Goal: Transaction & Acquisition: Purchase product/service

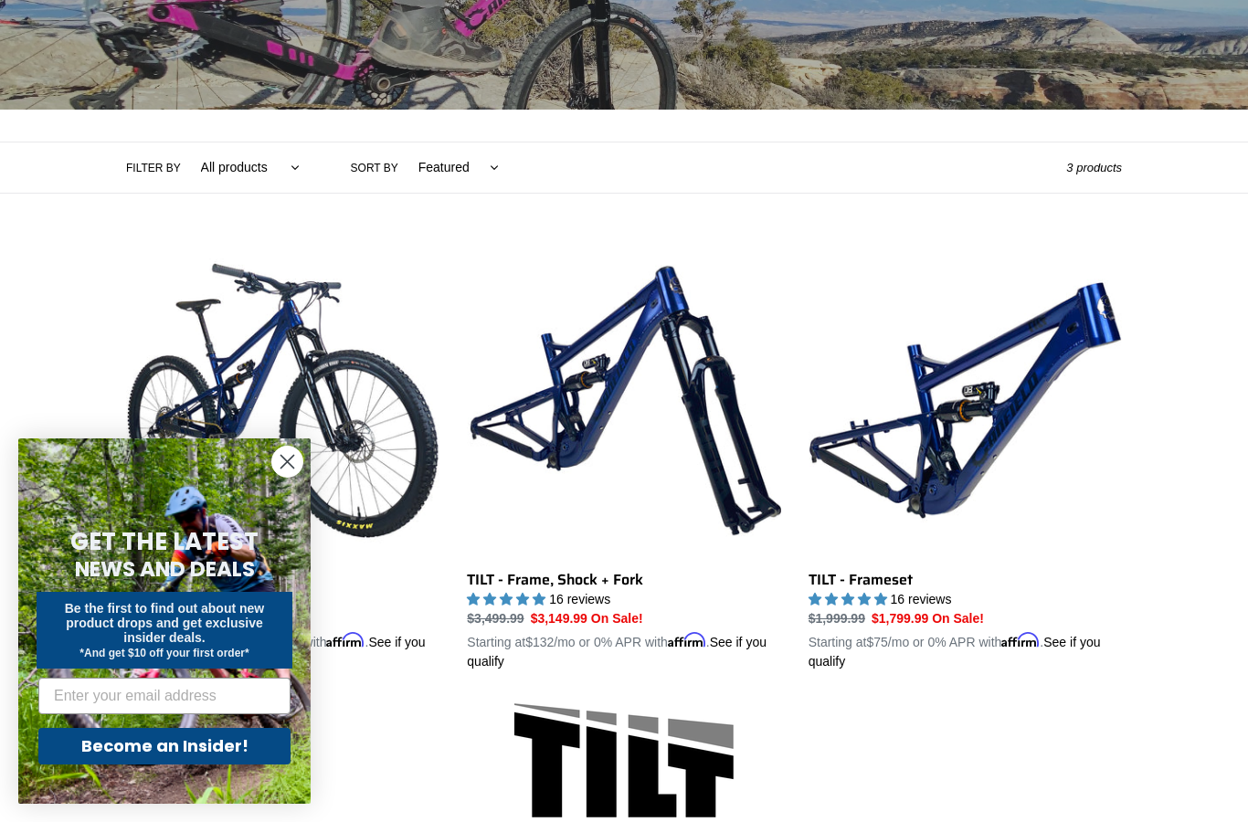
scroll to position [313, 0]
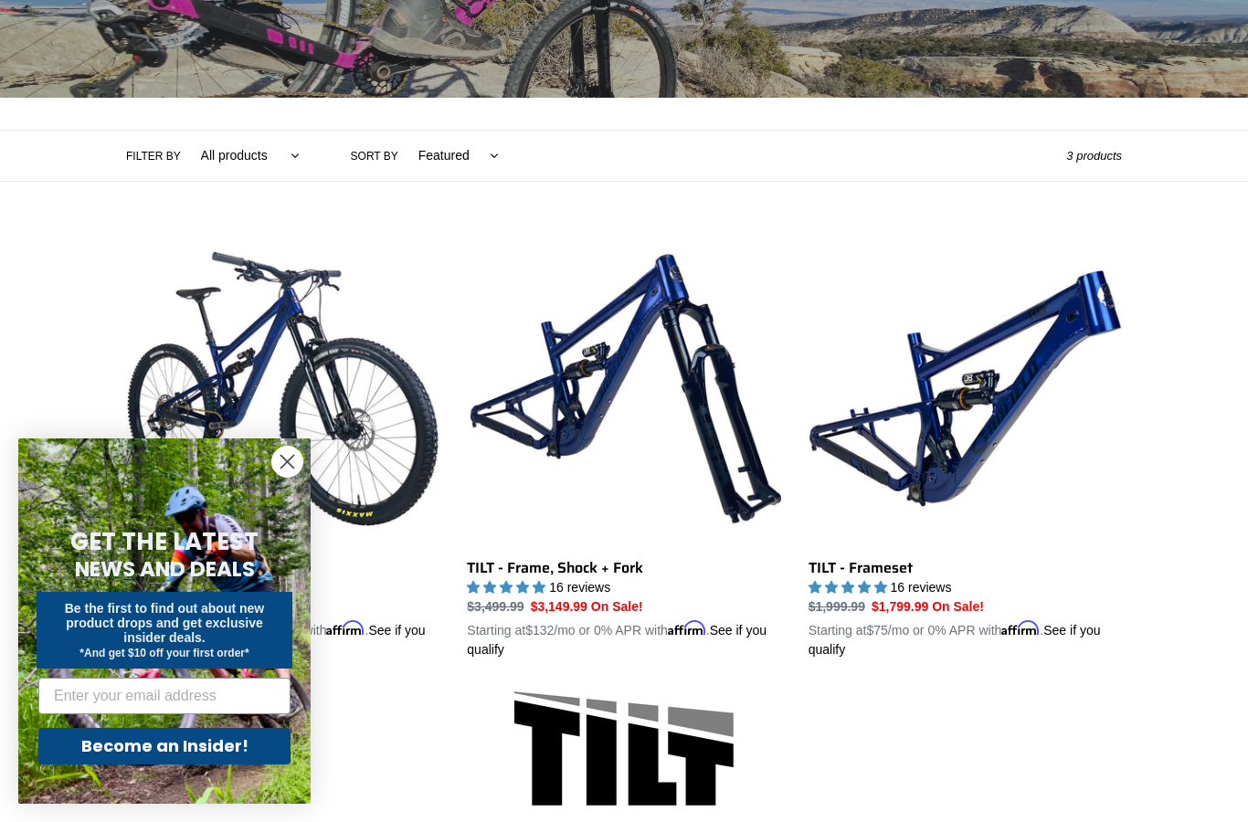
click at [289, 477] on circle "Close dialog" at bounding box center [287, 462] width 30 height 30
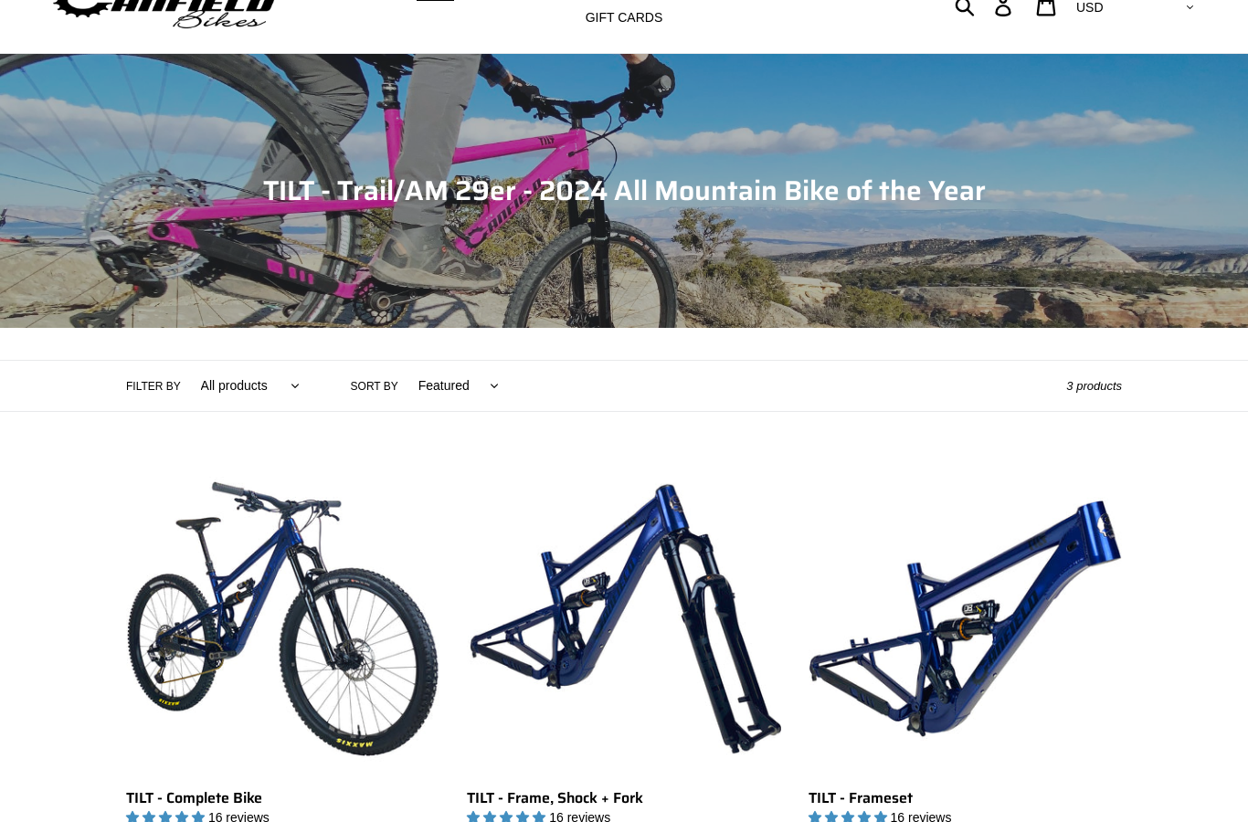
scroll to position [0, 0]
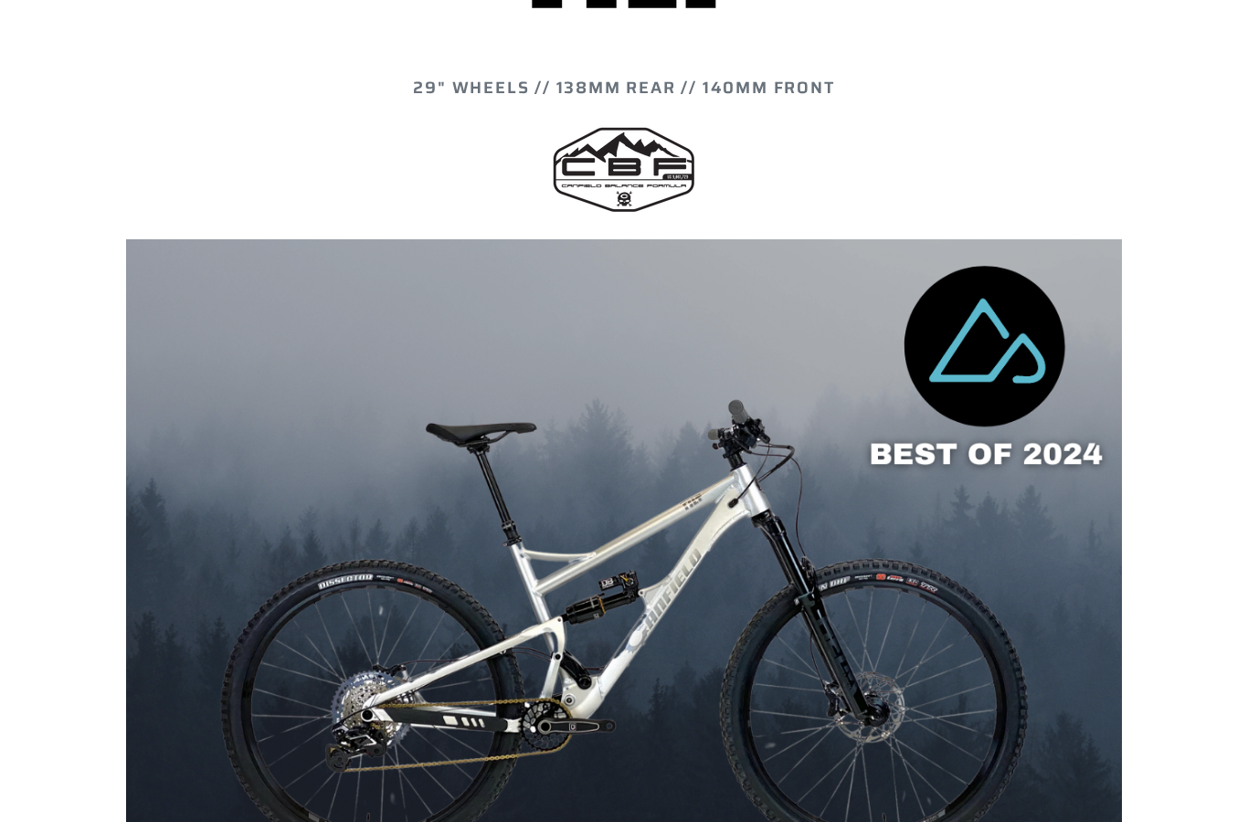
scroll to position [1109, 0]
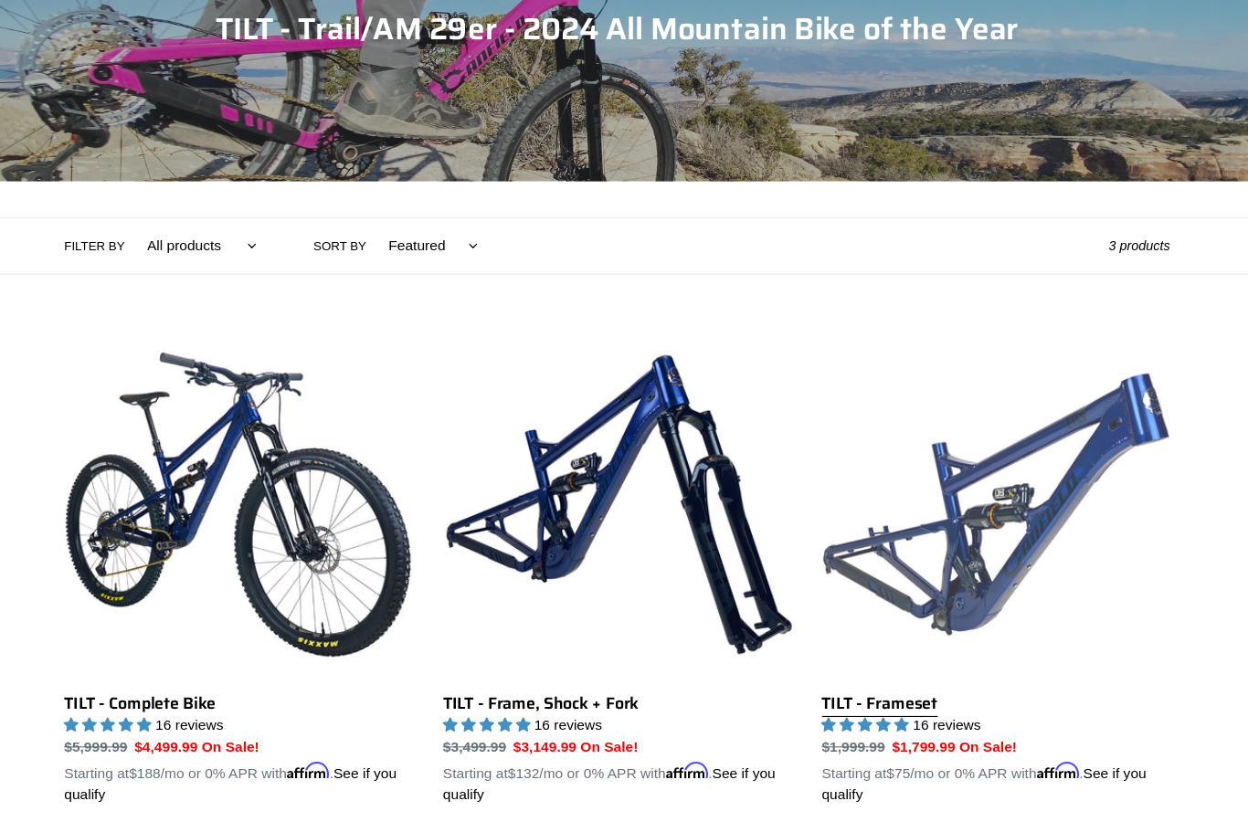
scroll to position [247, 0]
click at [936, 465] on link "TILT - Frameset" at bounding box center [965, 512] width 313 height 428
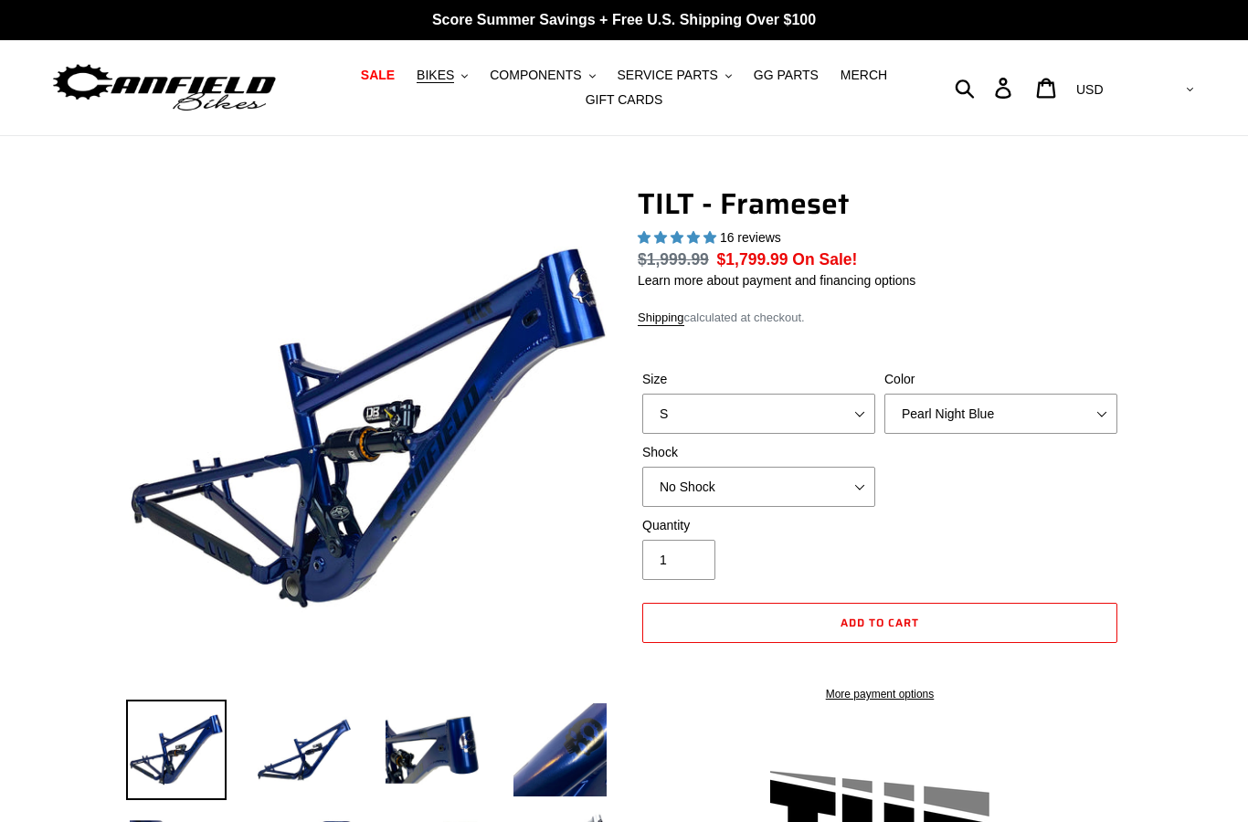
select select "highest-rating"
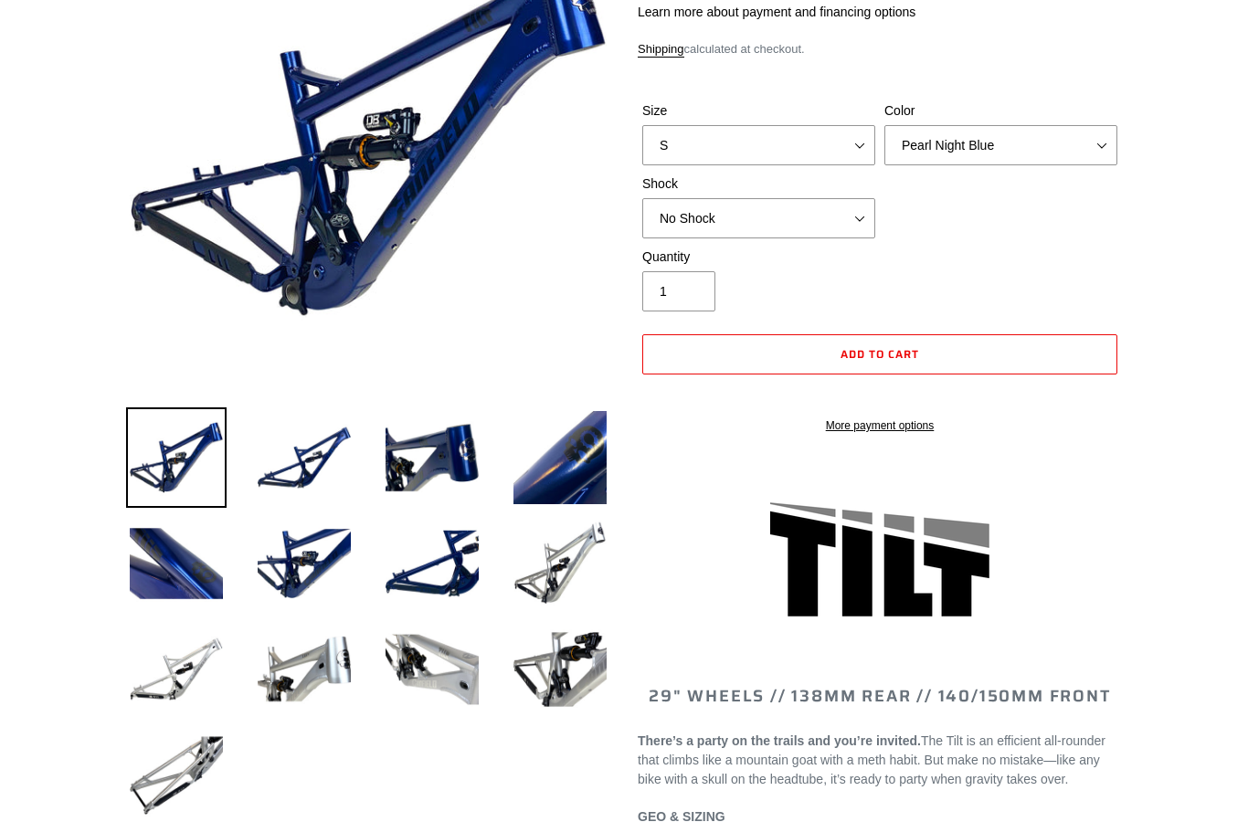
scroll to position [301, 0]
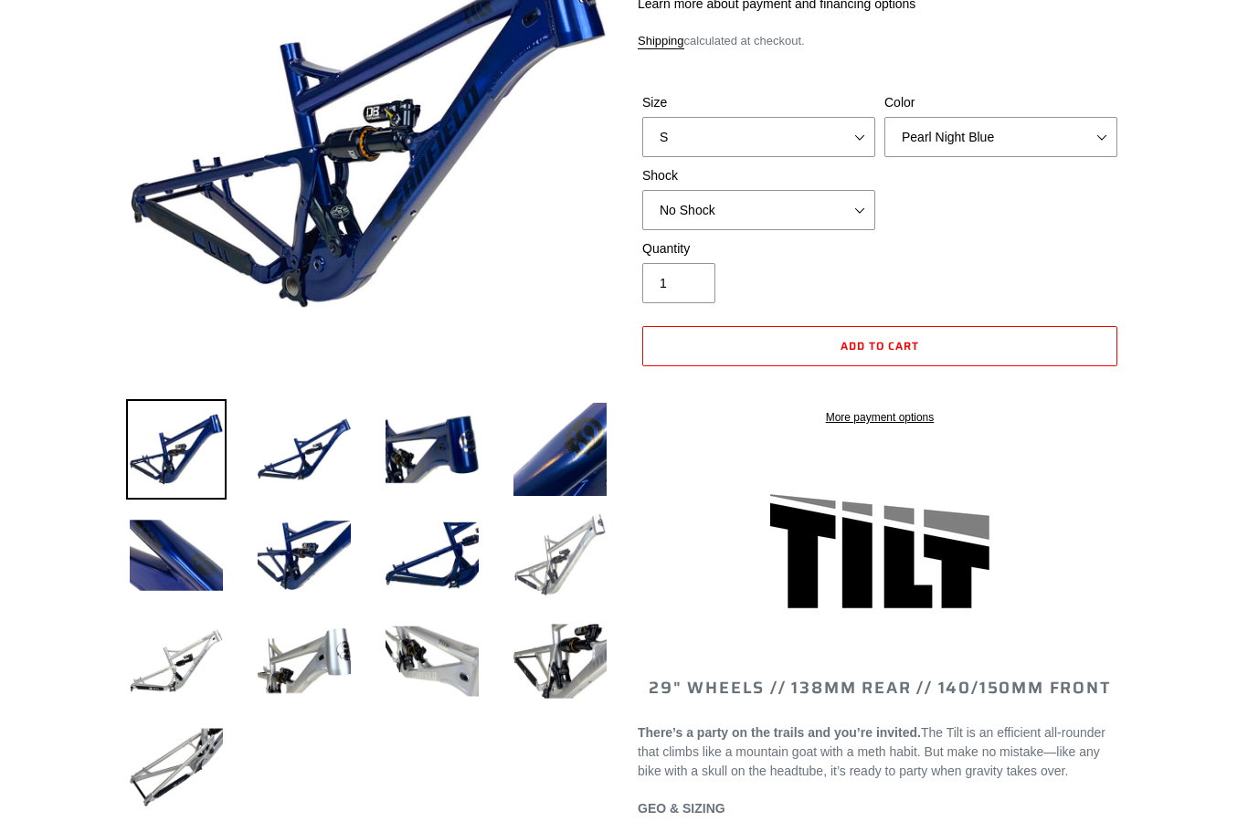
click at [553, 567] on img at bounding box center [560, 555] width 101 height 101
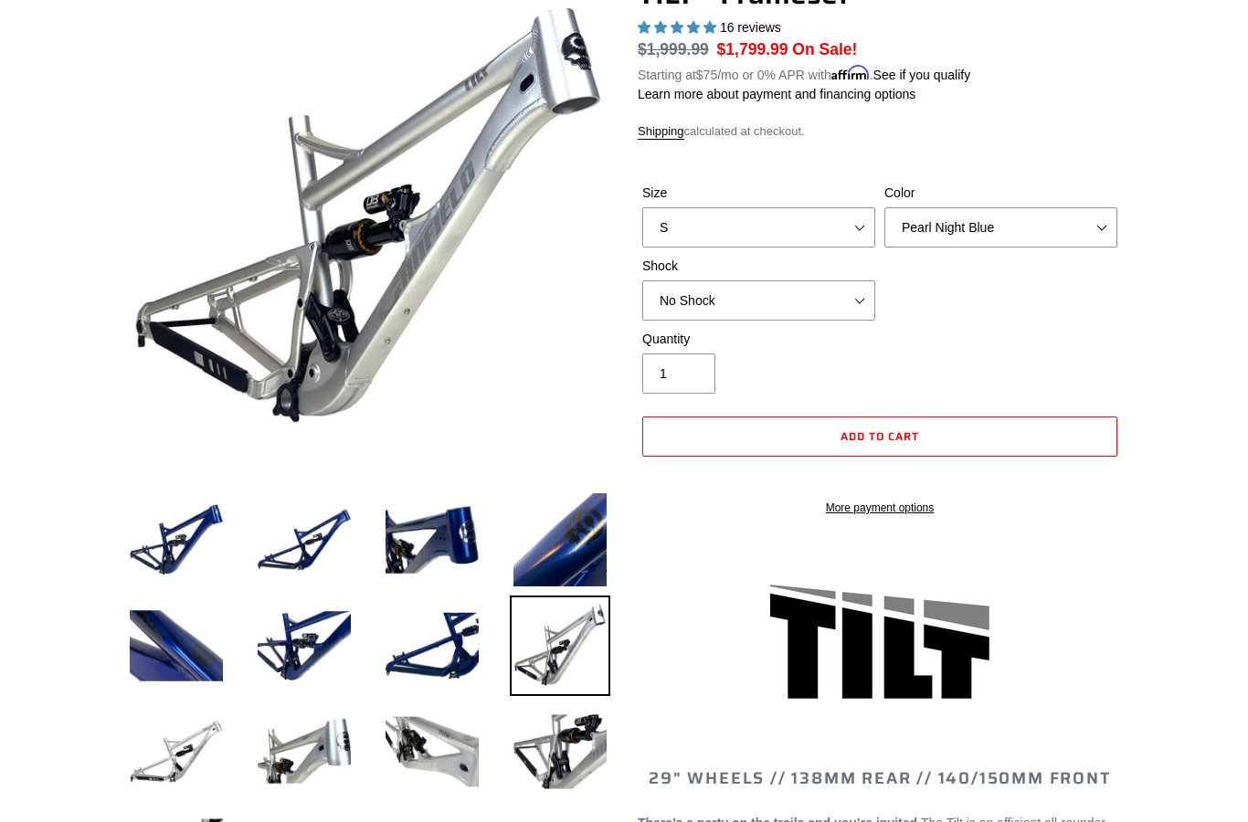
scroll to position [210, 0]
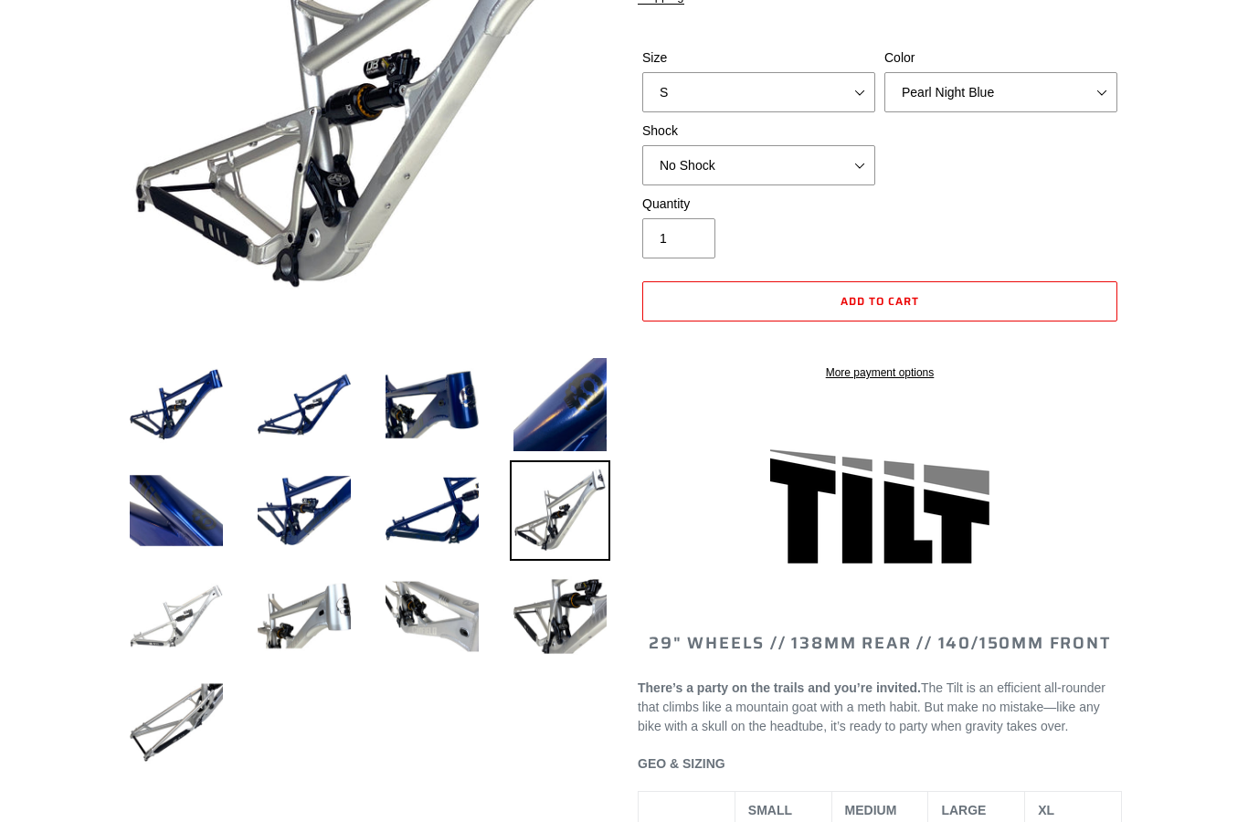
click at [167, 632] on img at bounding box center [176, 617] width 101 height 101
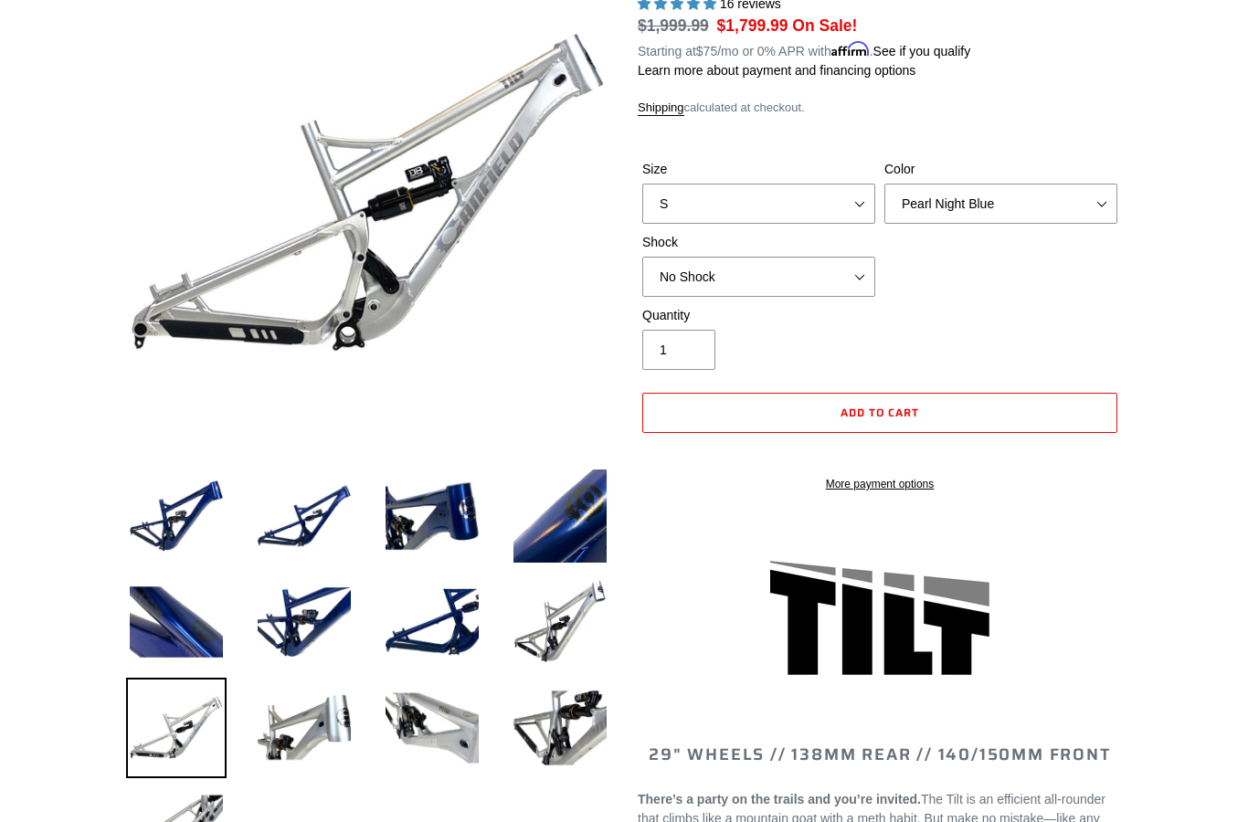
scroll to position [234, 0]
click at [176, 522] on img at bounding box center [176, 516] width 101 height 101
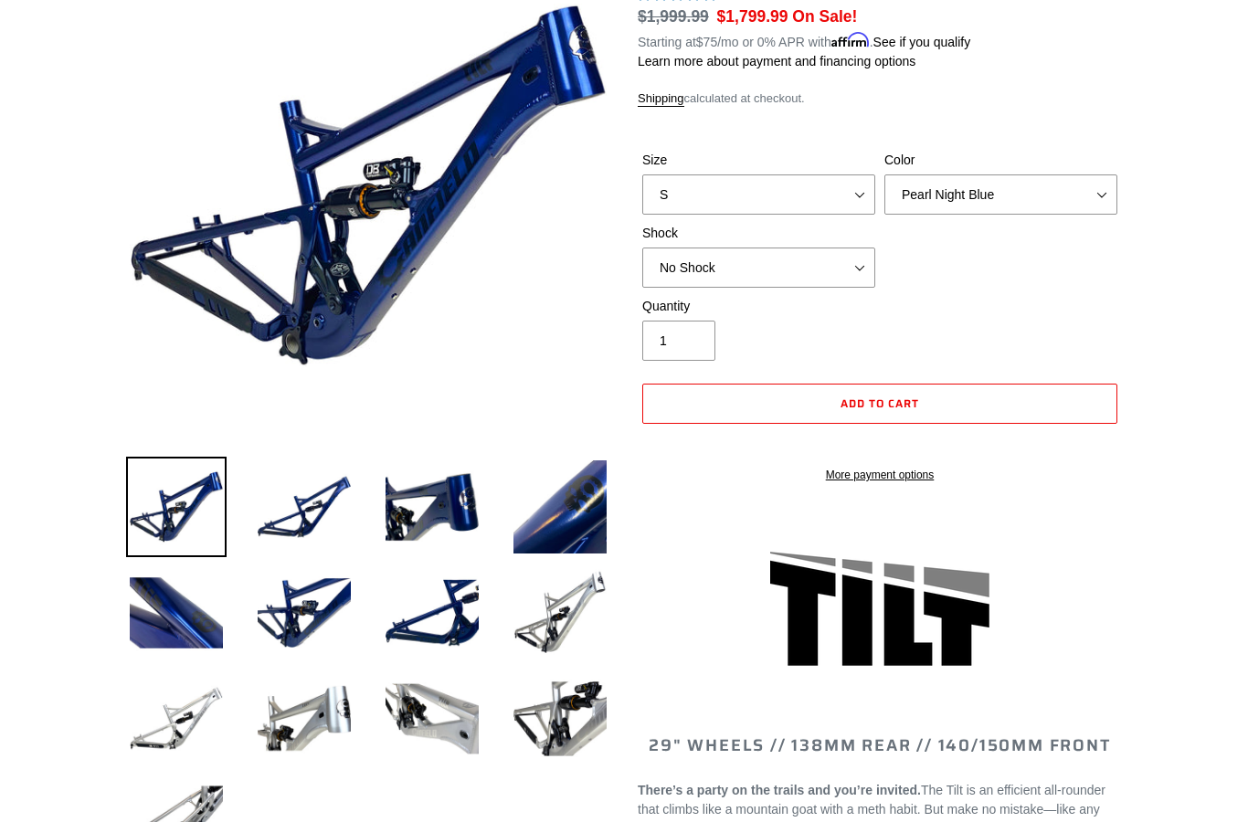
scroll to position [243, 0]
click at [175, 718] on img at bounding box center [176, 719] width 101 height 101
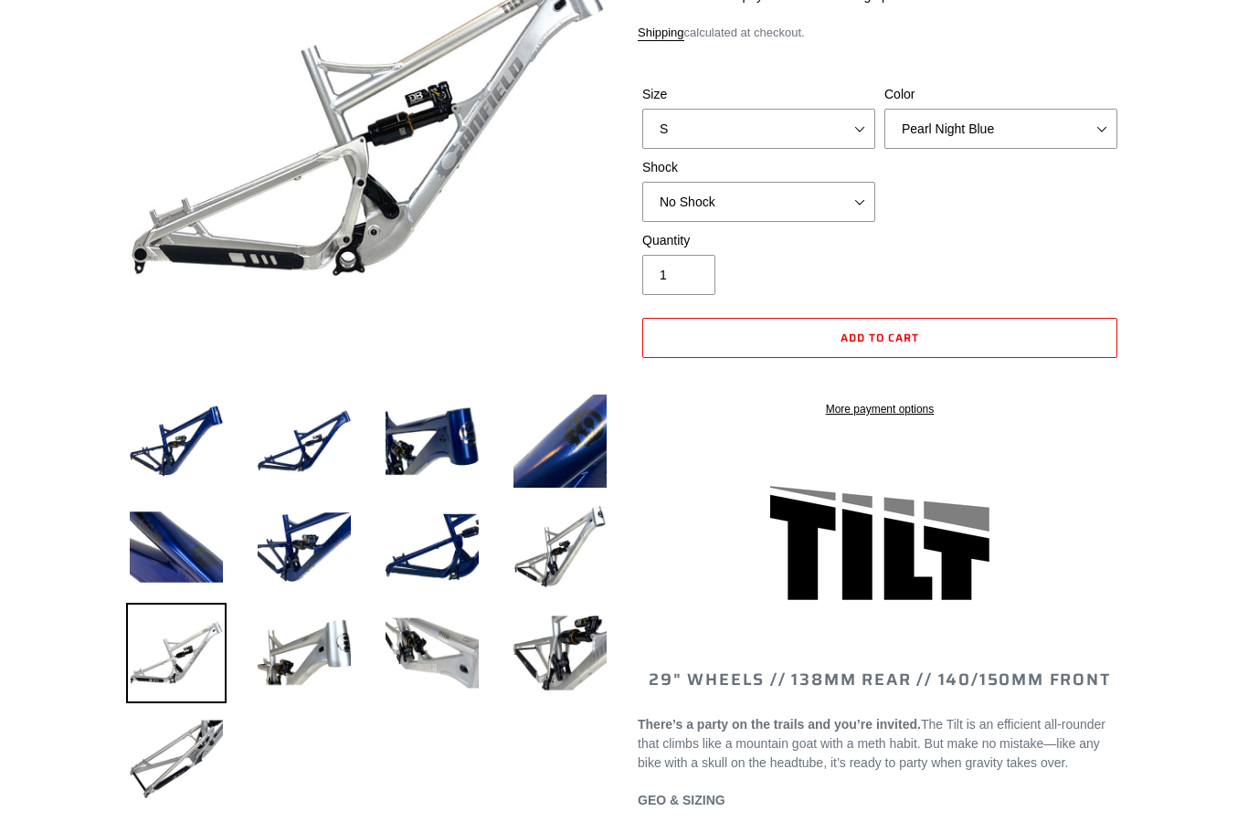
scroll to position [309, 0]
click at [287, 657] on img at bounding box center [304, 653] width 101 height 101
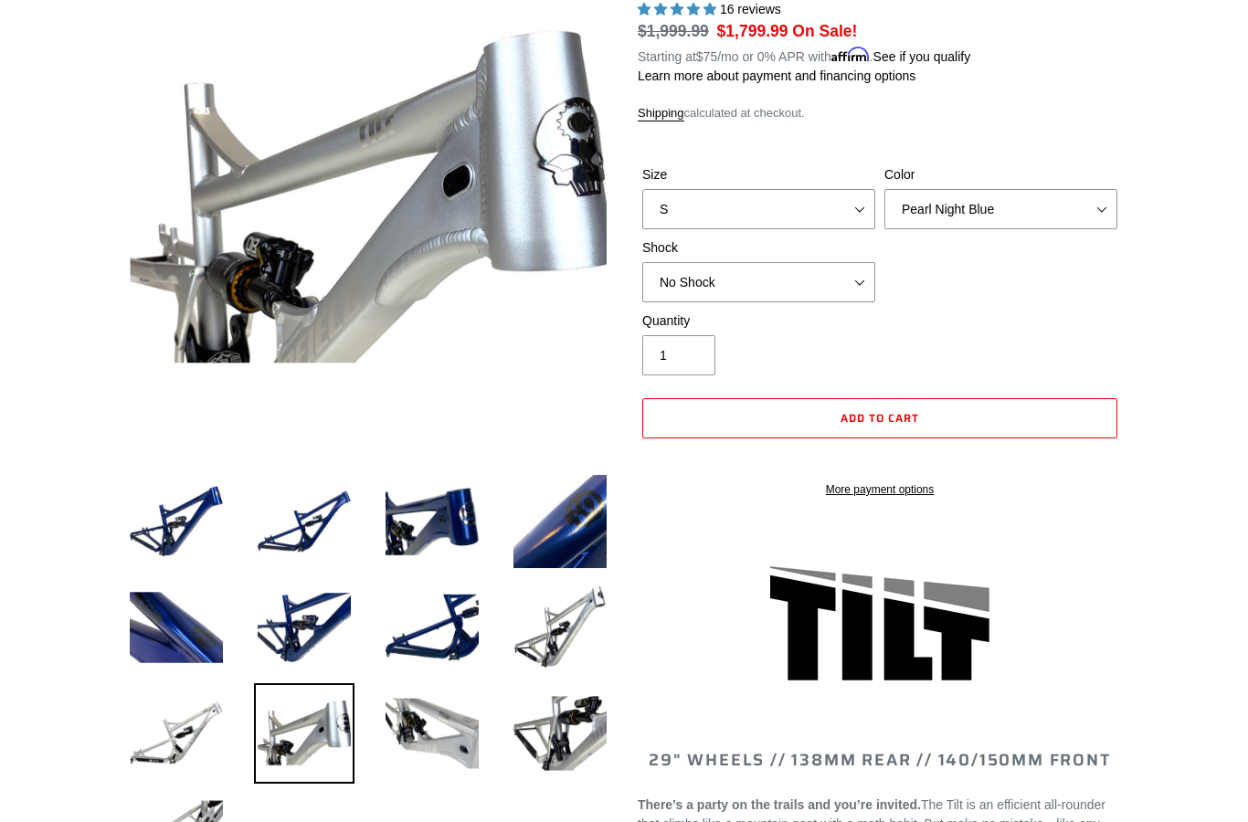
scroll to position [200, 0]
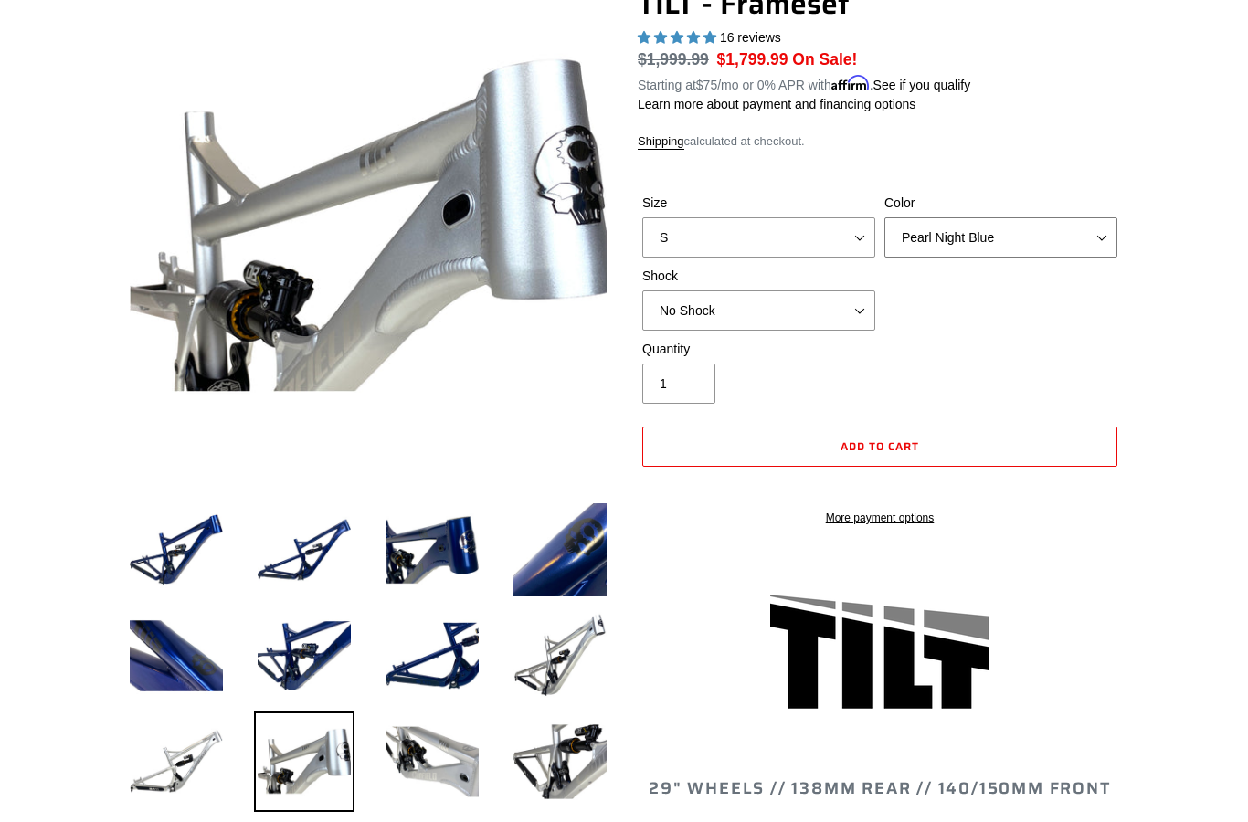
click at [1087, 230] on select "Pearl Night Blue Stealth Silver" at bounding box center [1001, 237] width 233 height 40
select select "Stealth Silver"
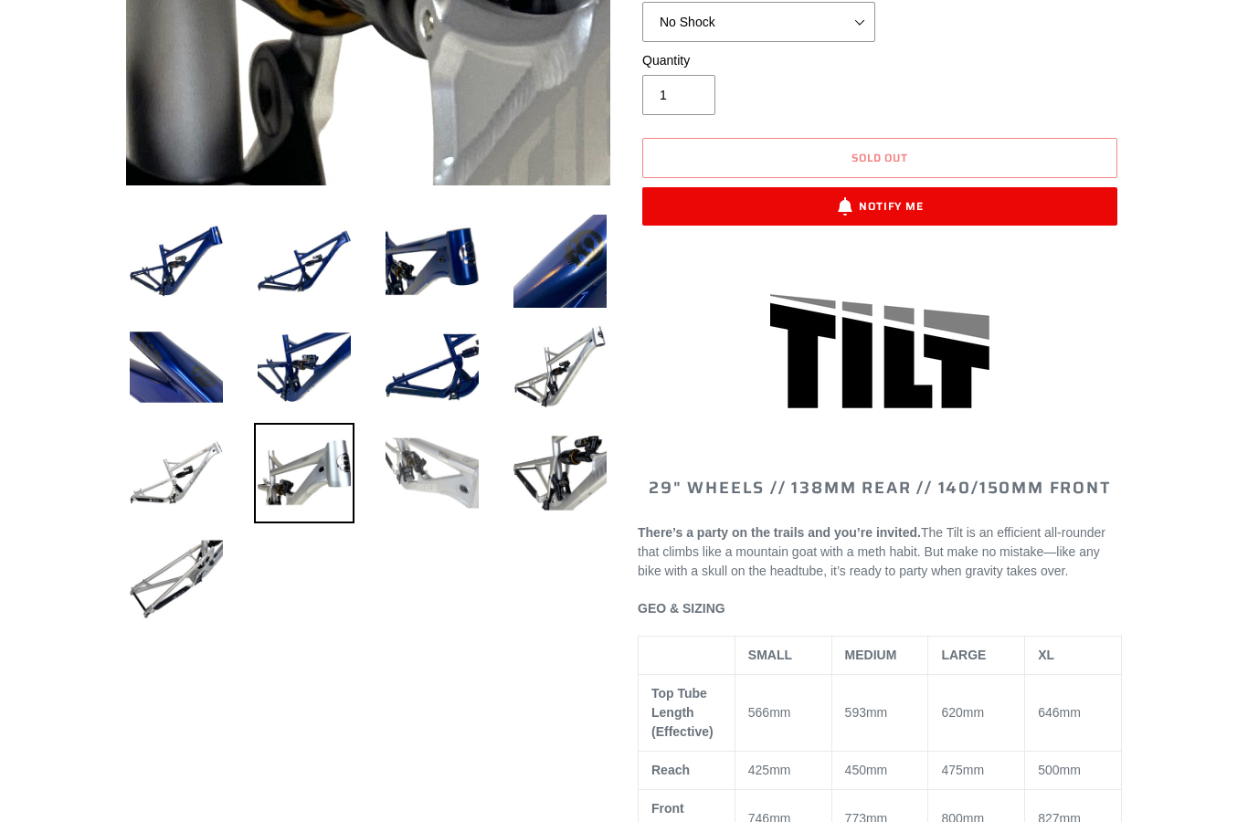
scroll to position [489, 0]
click at [429, 473] on img at bounding box center [432, 473] width 101 height 101
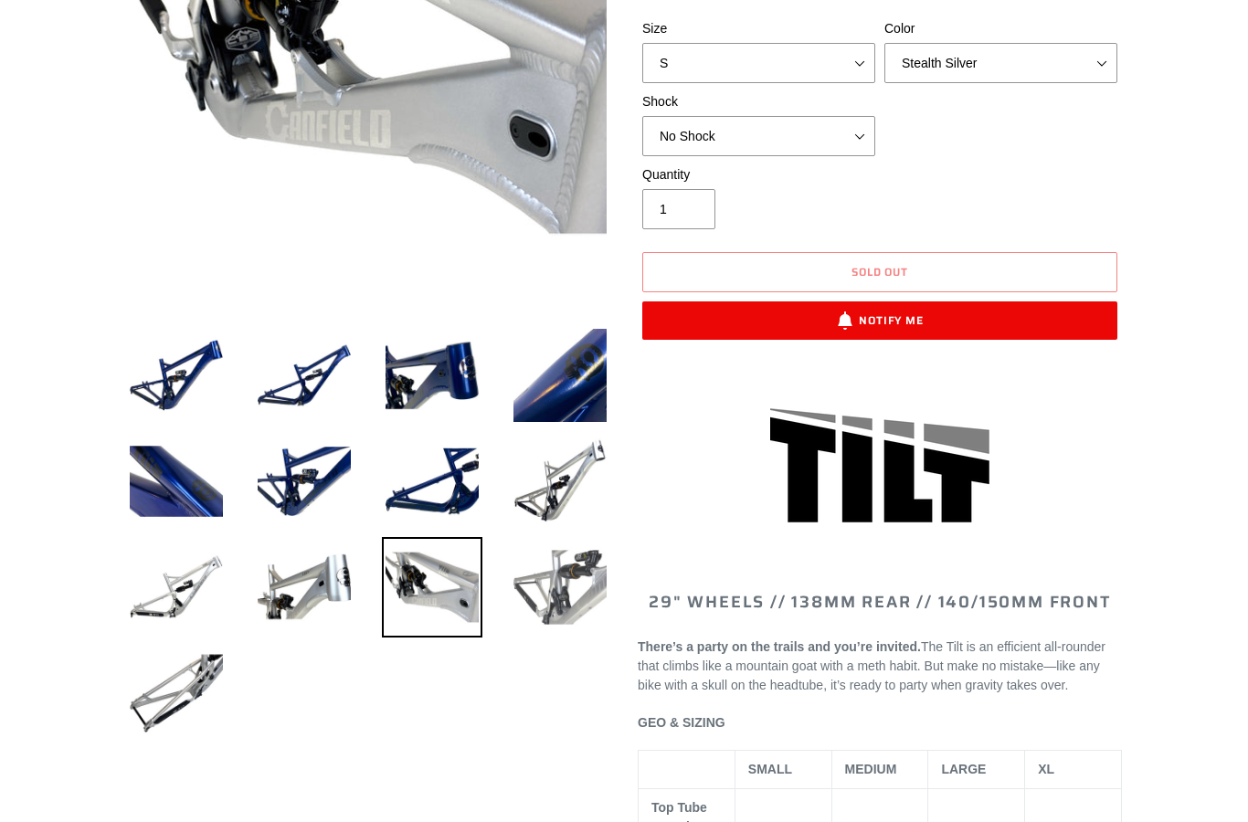
scroll to position [375, 0]
click at [567, 591] on img at bounding box center [560, 587] width 101 height 101
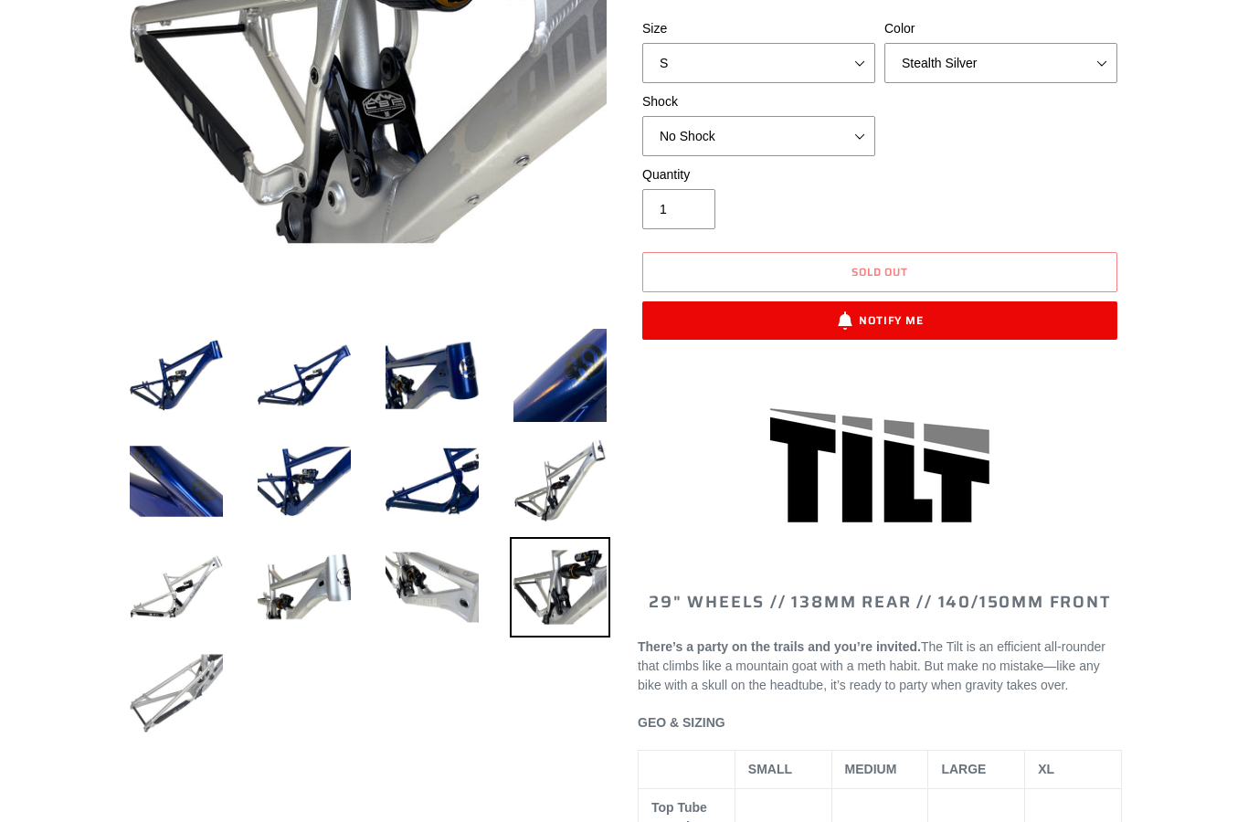
click at [164, 698] on img at bounding box center [176, 693] width 101 height 101
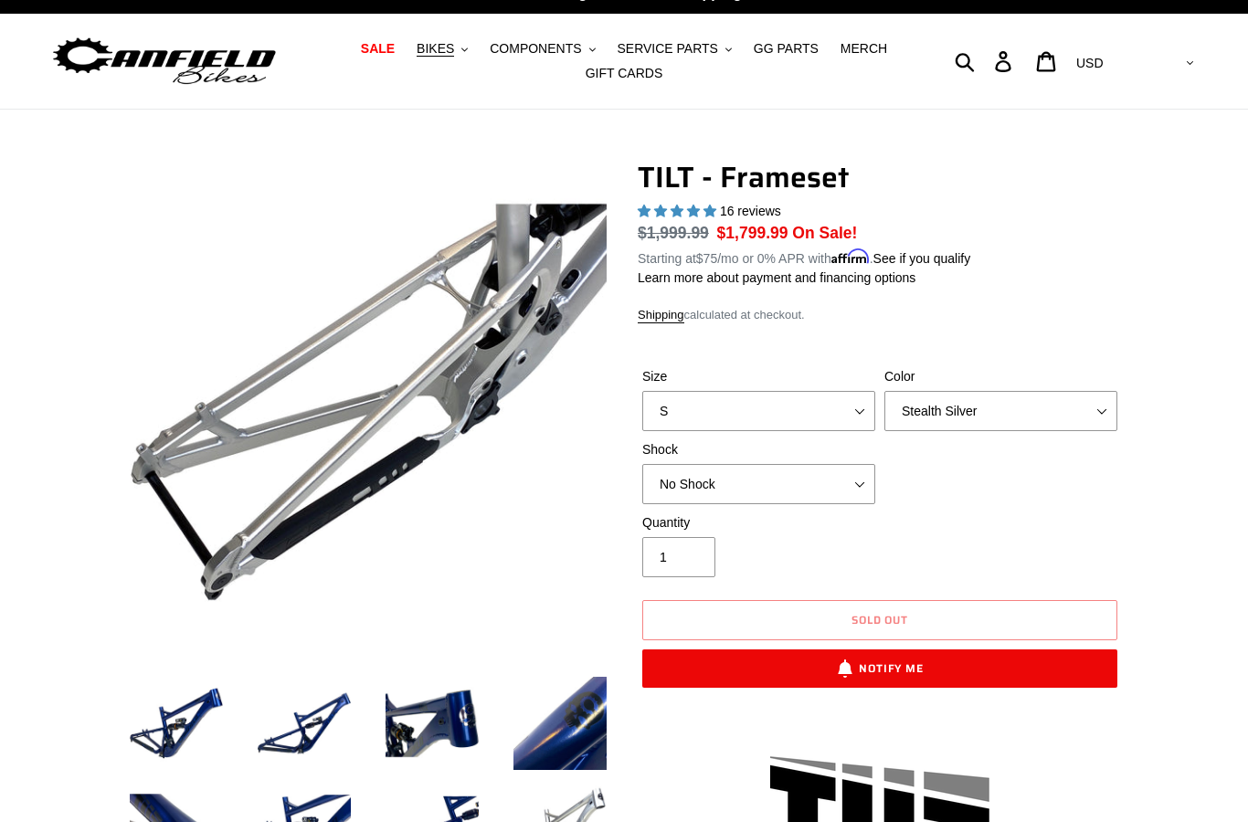
scroll to position [26, 0]
click at [1104, 396] on select "Pearl Night Blue Stealth Silver" at bounding box center [1001, 411] width 233 height 40
click at [846, 405] on select "S M L XL" at bounding box center [758, 411] width 233 height 40
click at [836, 407] on select "S M L XL" at bounding box center [758, 411] width 233 height 40
select select "M"
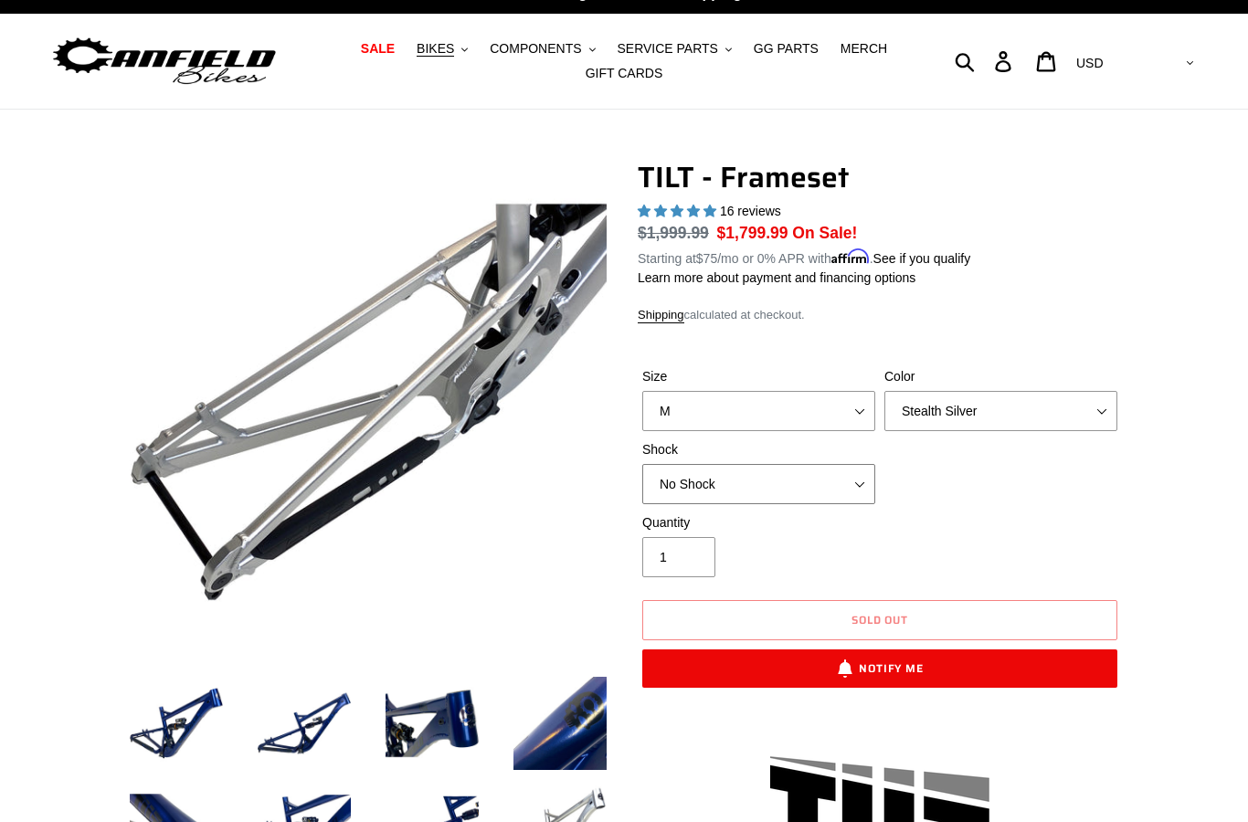
click at [858, 487] on select "No Shock Cane Creek DB Kitsuma Air RockShox Deluxe Ultimate Fox FLOAT X EXT Sto…" at bounding box center [758, 484] width 233 height 40
select select "RockShox Deluxe Ultimate"
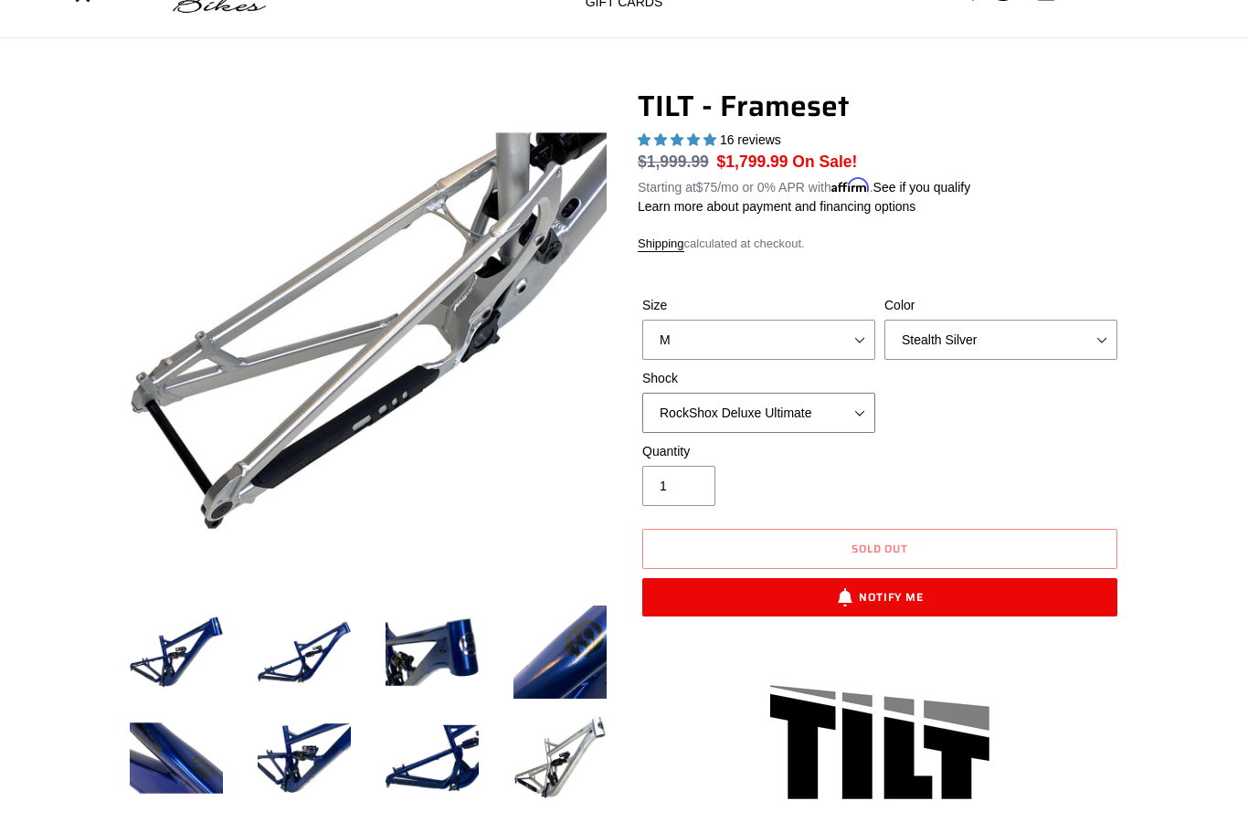
scroll to position [89, 0]
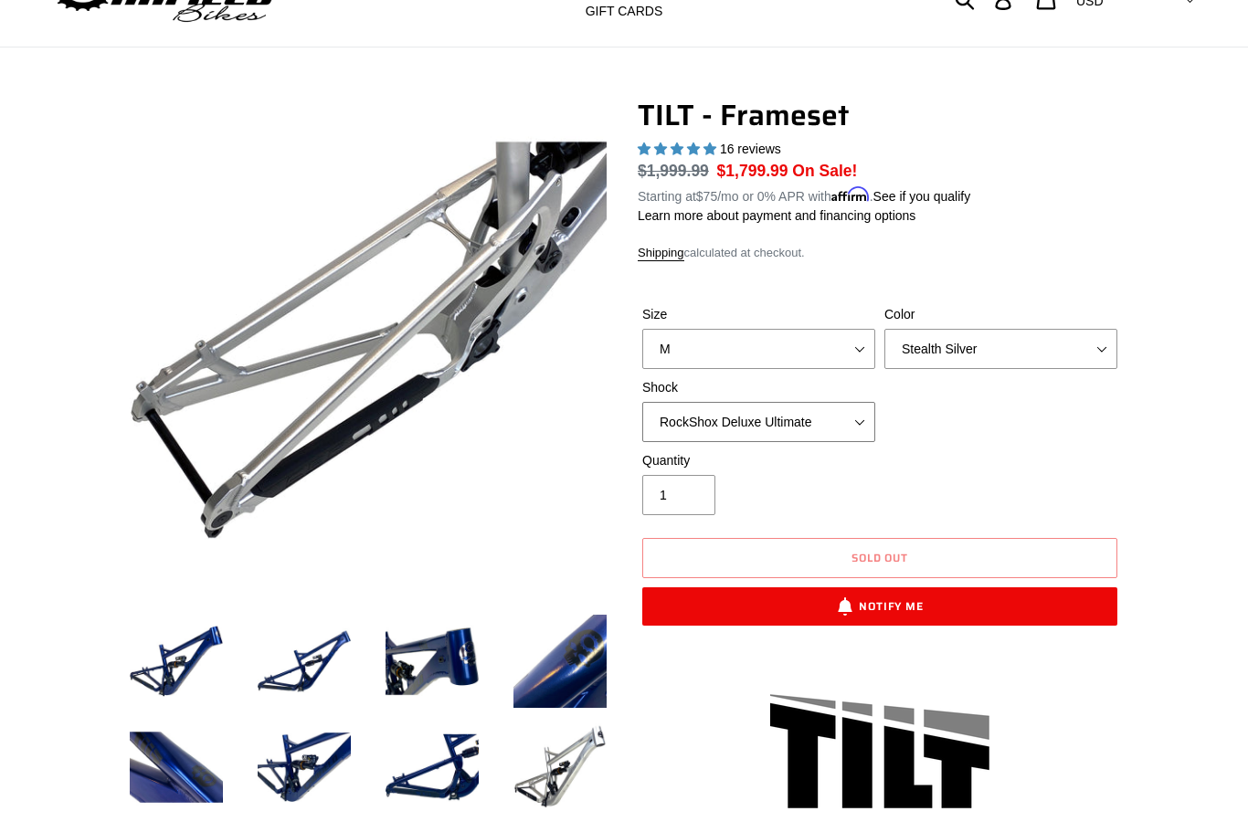
click at [836, 419] on select "No Shock Cane Creek DB Kitsuma Air RockShox Deluxe Ultimate Fox FLOAT X EXT Sto…" at bounding box center [758, 422] width 233 height 40
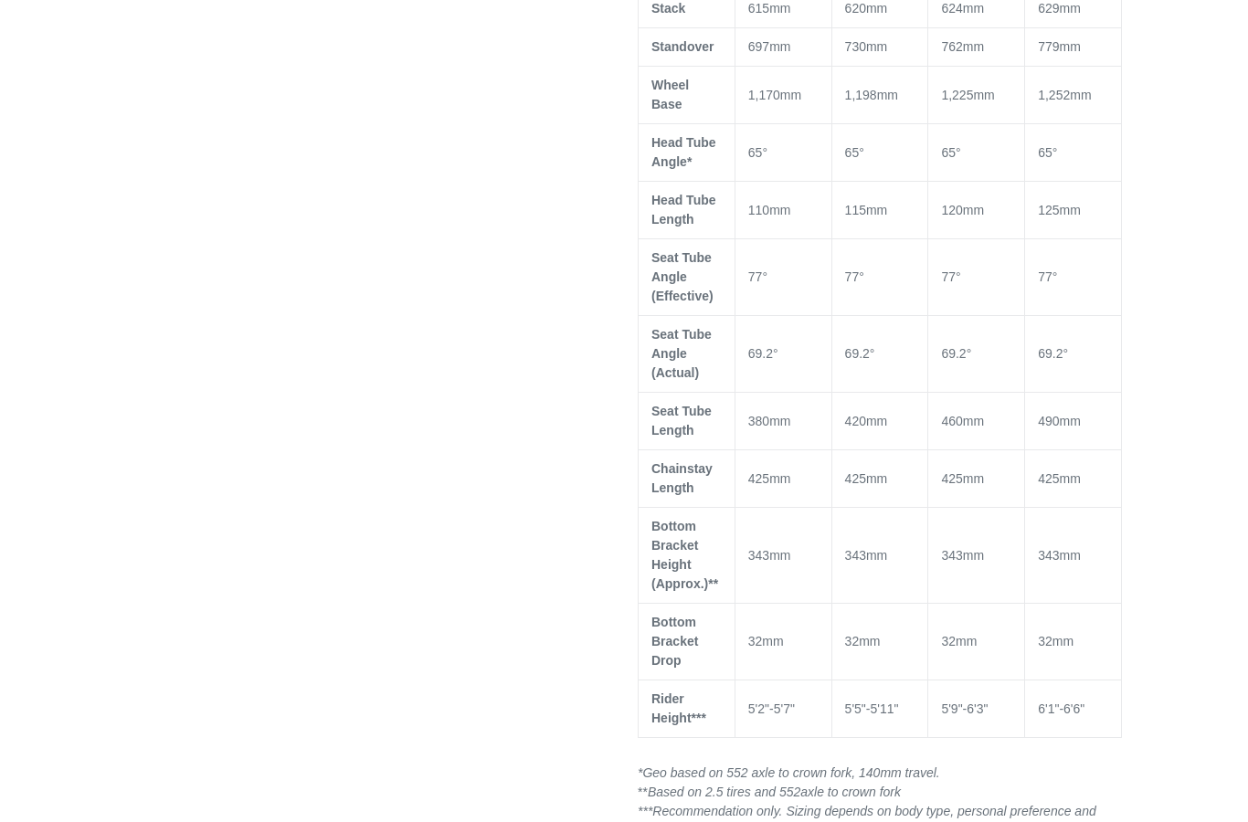
scroll to position [1314, 0]
